Goal: Transaction & Acquisition: Purchase product/service

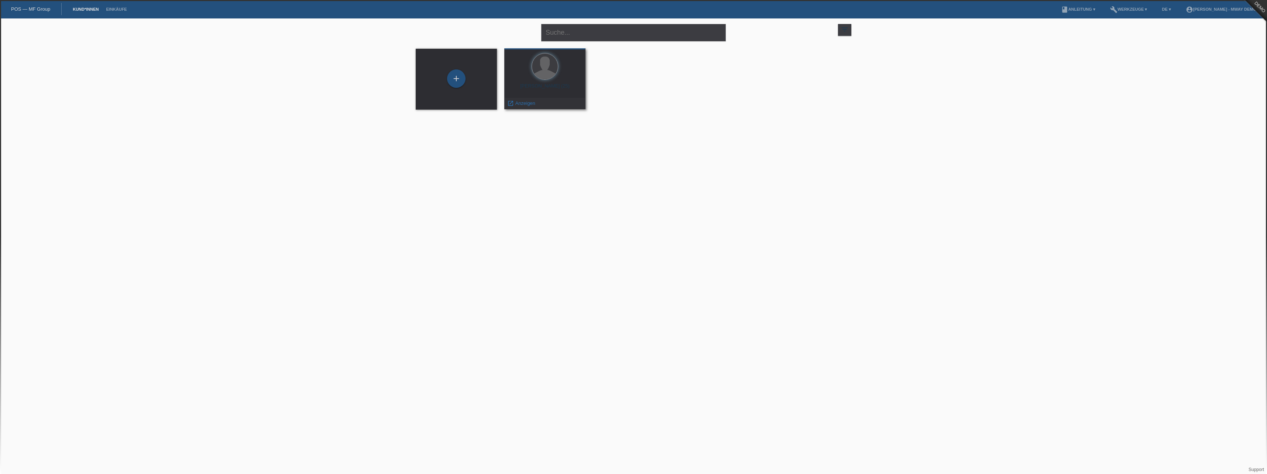
click at [558, 84] on div "Max Mustermann (25)" at bounding box center [544, 89] width 69 height 12
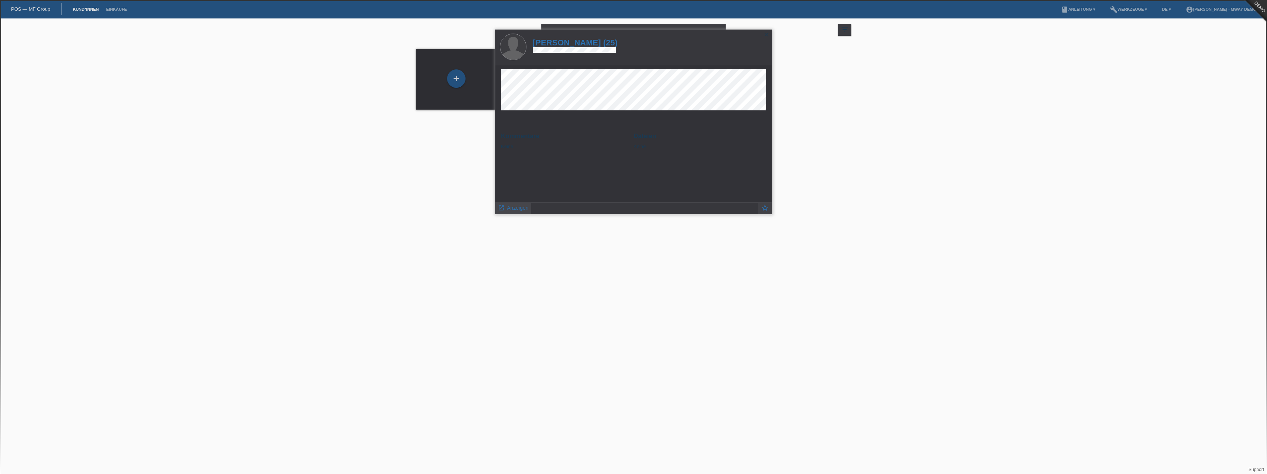
click at [505, 207] on link "launch Anzeigen" at bounding box center [513, 207] width 31 height 9
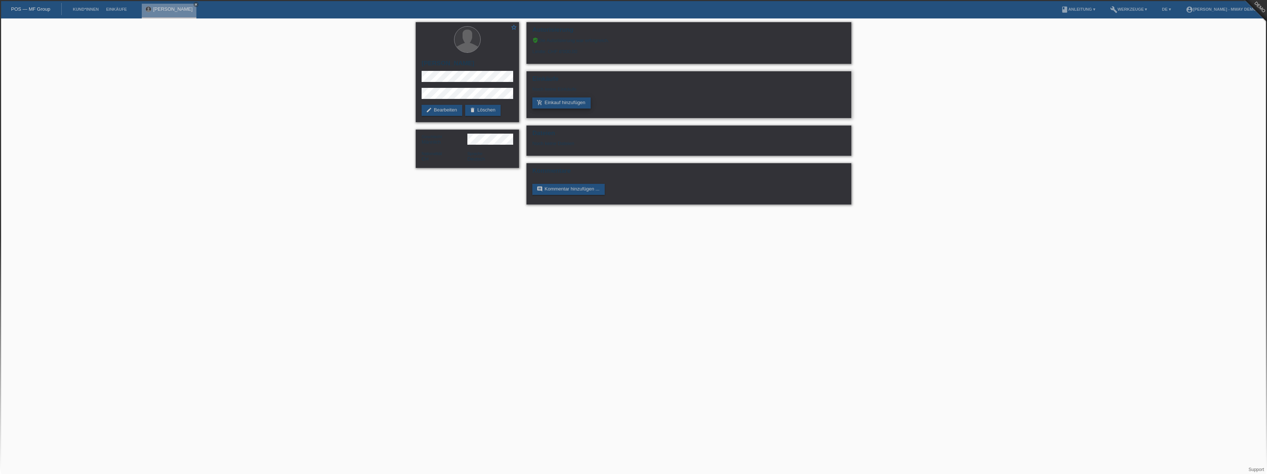
click at [579, 101] on link "add_shopping_cart Einkauf hinzufügen" at bounding box center [561, 102] width 58 height 11
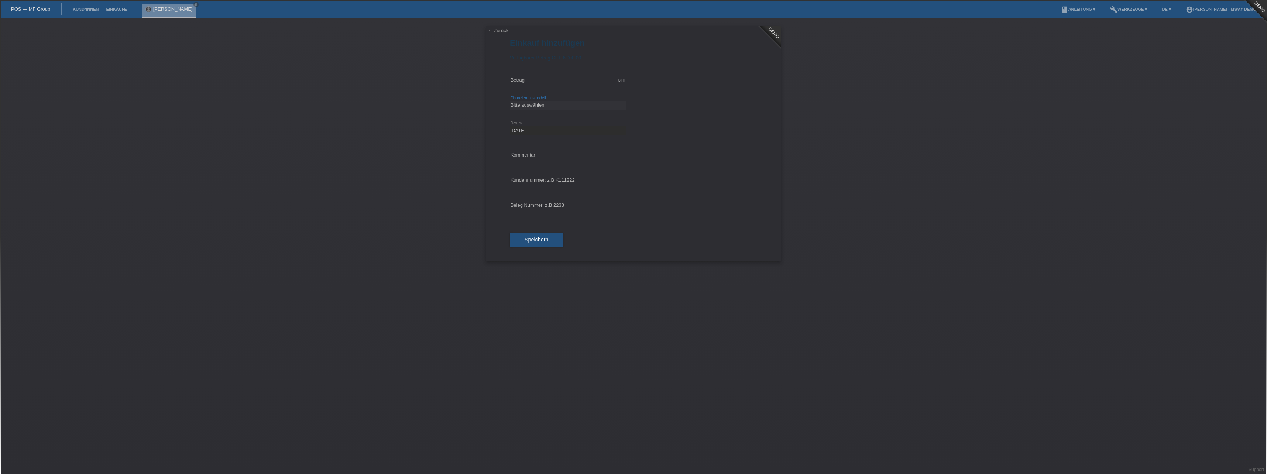
drag, startPoint x: 544, startPoint y: 104, endPoint x: 544, endPoint y: 109, distance: 4.1
click at [544, 104] on select "Bitte auswählen Fixe Raten Kauf auf Rechnung mit Teilzahlungsoption" at bounding box center [568, 105] width 116 height 9
click at [510, 101] on select "Bitte auswählen Fixe Raten Kauf auf Rechnung mit Teilzahlungsoption" at bounding box center [568, 105] width 116 height 9
drag, startPoint x: 541, startPoint y: 105, endPoint x: 540, endPoint y: 111, distance: 6.3
click at [541, 105] on select "Bitte auswählen Fixe Raten Kauf auf Rechnung mit Teilzahlungsoption" at bounding box center [568, 105] width 116 height 9
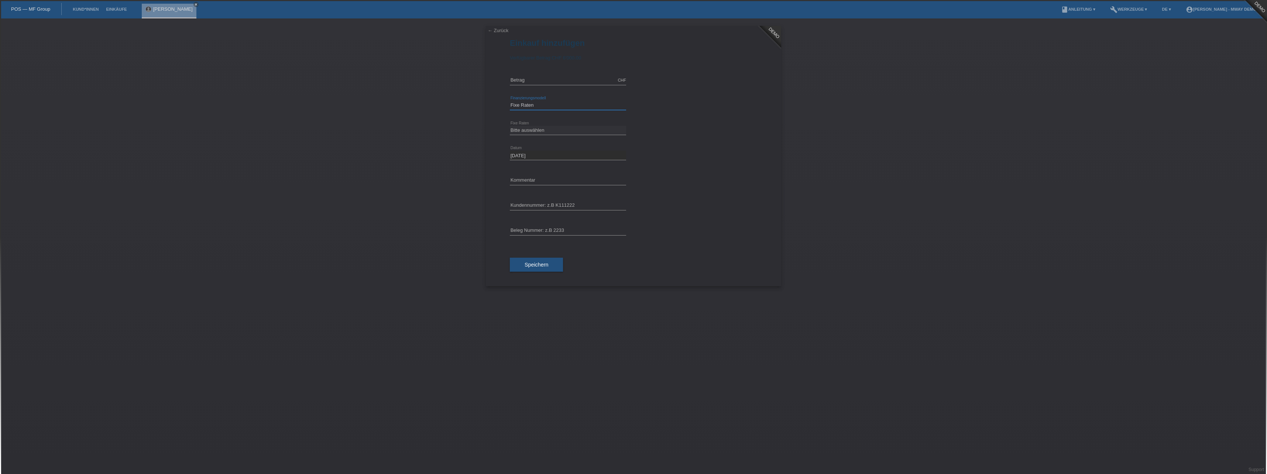
select select "104"
click at [510, 101] on select "Bitte auswählen Fixe Raten Kauf auf Rechnung mit Teilzahlungsoption" at bounding box center [568, 105] width 116 height 9
click at [541, 177] on input "text" at bounding box center [568, 180] width 116 height 9
type input "K55555"
click at [555, 199] on div "error Beleg Nummer: z.B 2233" at bounding box center [568, 205] width 116 height 25
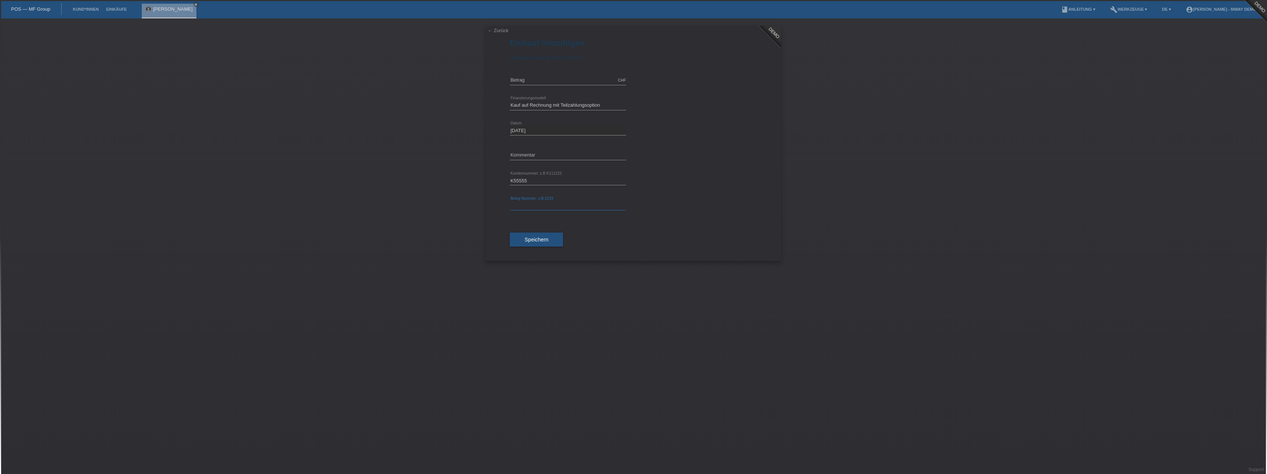
click at [556, 203] on input "text" at bounding box center [568, 205] width 116 height 9
type input "488465"
click at [1193, 8] on icon "account_circle" at bounding box center [1189, 9] width 7 height 7
click at [1183, 50] on link "Logout" at bounding box center [1180, 53] width 15 height 6
